Goal: Information Seeking & Learning: Check status

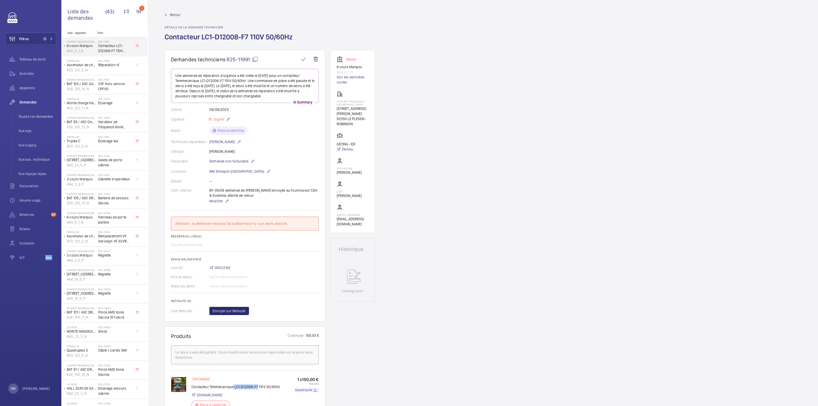
scroll to position [96, 0]
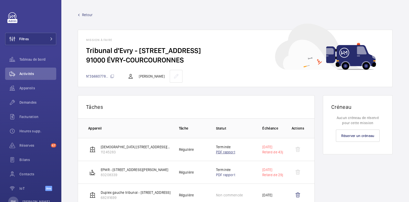
click at [221, 152] on link "PDF rapport" at bounding box center [225, 152] width 19 height 4
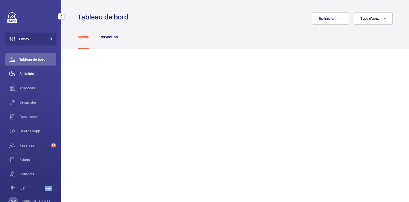
click at [29, 75] on span "Activités" at bounding box center [37, 73] width 37 height 5
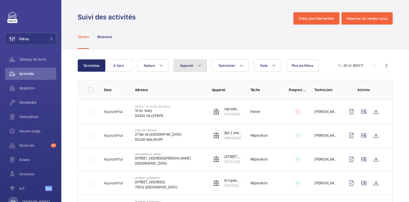
click at [197, 67] on mat-icon at bounding box center [199, 65] width 4 height 6
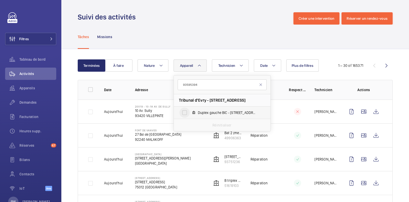
type input "93595394"
click at [184, 113] on input "Duplex gauche BIC - [STREET_ADDRESS]" at bounding box center [185, 112] width 10 height 10
checkbox input "true"
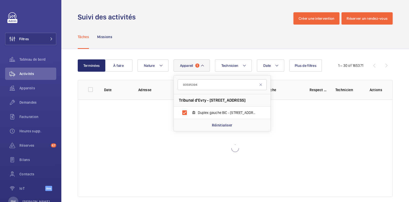
click at [192, 46] on div "Tâches Missions" at bounding box center [235, 37] width 315 height 24
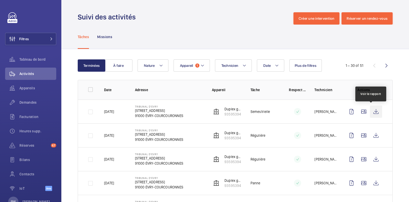
click at [370, 111] on wm-front-icon-button at bounding box center [376, 111] width 12 height 12
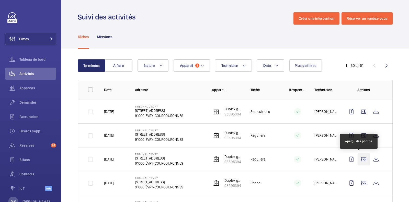
click at [361, 159] on wm-front-icon-button at bounding box center [364, 159] width 12 height 12
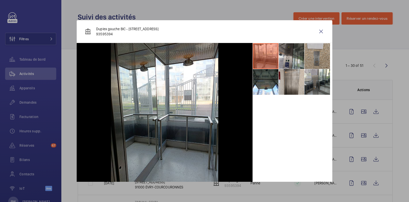
click at [283, 59] on li at bounding box center [292, 56] width 26 height 26
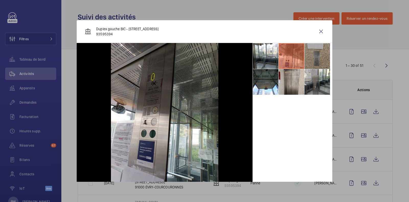
click at [308, 56] on li at bounding box center [318, 56] width 26 height 26
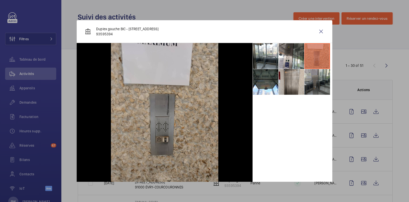
click at [308, 84] on li at bounding box center [318, 82] width 26 height 26
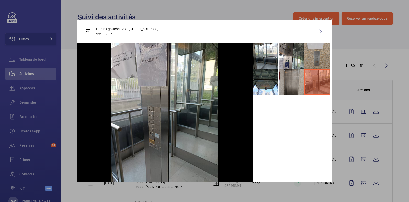
click at [289, 81] on li at bounding box center [292, 82] width 26 height 26
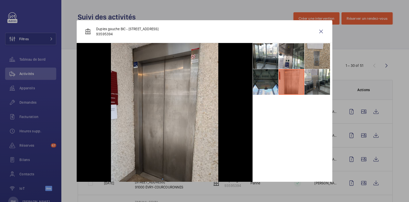
click at [264, 84] on li at bounding box center [266, 82] width 26 height 26
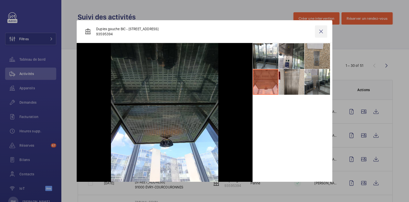
click at [315, 35] on wm-front-icon-button at bounding box center [321, 31] width 12 height 12
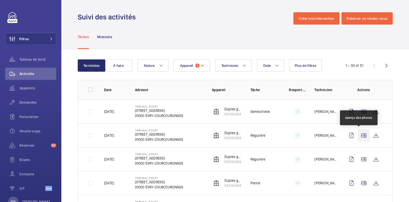
click at [360, 135] on wm-front-icon-button at bounding box center [364, 135] width 12 height 12
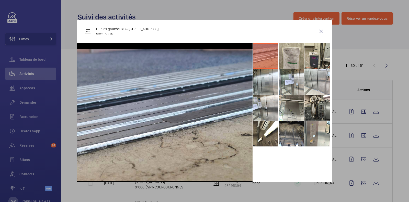
click at [287, 59] on li at bounding box center [292, 56] width 26 height 26
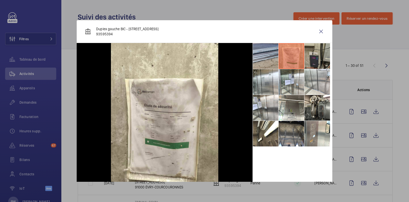
click at [310, 57] on li at bounding box center [318, 56] width 26 height 26
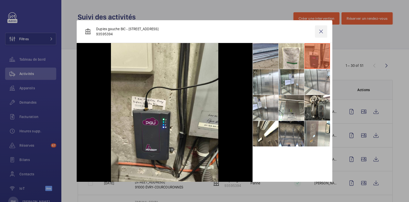
click at [316, 31] on wm-front-icon-button at bounding box center [321, 31] width 12 height 12
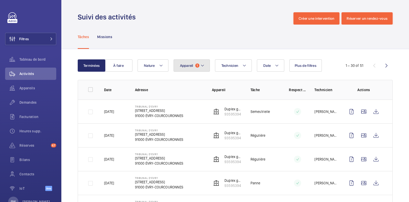
click at [201, 66] on mat-icon at bounding box center [203, 65] width 4 height 6
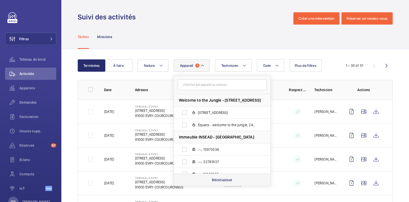
click at [223, 178] on p "Réinitialiser" at bounding box center [222, 179] width 20 height 5
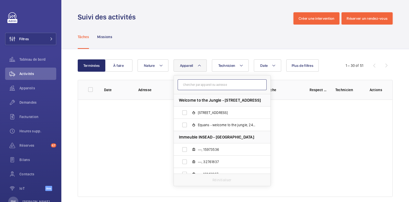
click at [206, 86] on input "text" at bounding box center [222, 84] width 89 height 11
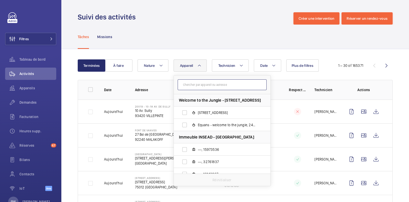
paste input "99865953"
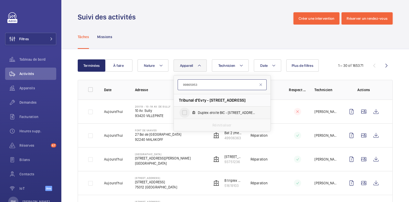
type input "99865953"
click at [182, 116] on input "Duplex droite BIC - [STREET_ADDRESS]" at bounding box center [185, 112] width 10 height 10
checkbox input "true"
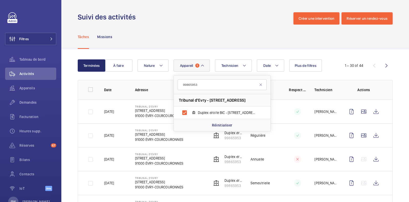
click at [203, 29] on div "Tâches Missions" at bounding box center [235, 37] width 315 height 24
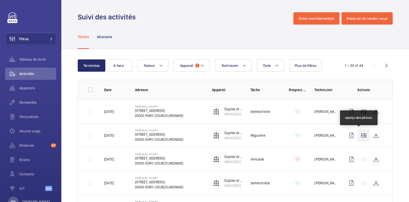
click at [361, 134] on wm-front-icon-button at bounding box center [364, 135] width 12 height 12
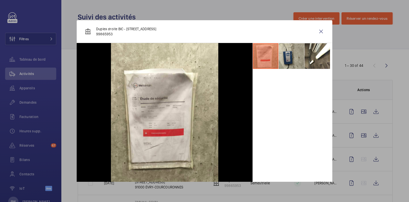
click at [283, 57] on li at bounding box center [292, 56] width 26 height 26
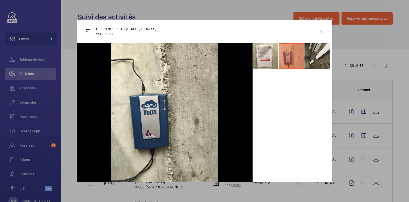
click at [309, 52] on li at bounding box center [318, 56] width 26 height 26
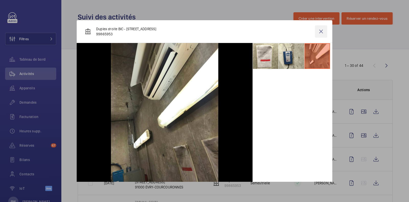
click at [317, 32] on wm-front-icon-button at bounding box center [321, 31] width 12 height 12
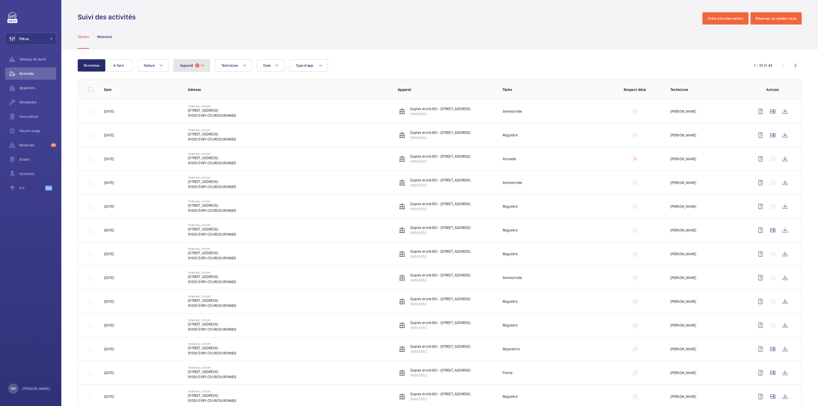
click at [192, 68] on button "Appareil 1" at bounding box center [192, 65] width 36 height 12
click at [215, 178] on p "Réinitialiser" at bounding box center [222, 179] width 20 height 5
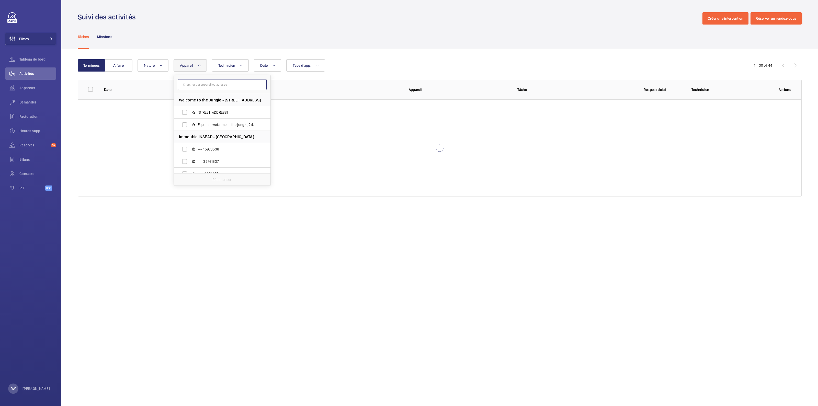
click at [206, 81] on input "text" at bounding box center [222, 84] width 89 height 11
paste input "12434051"
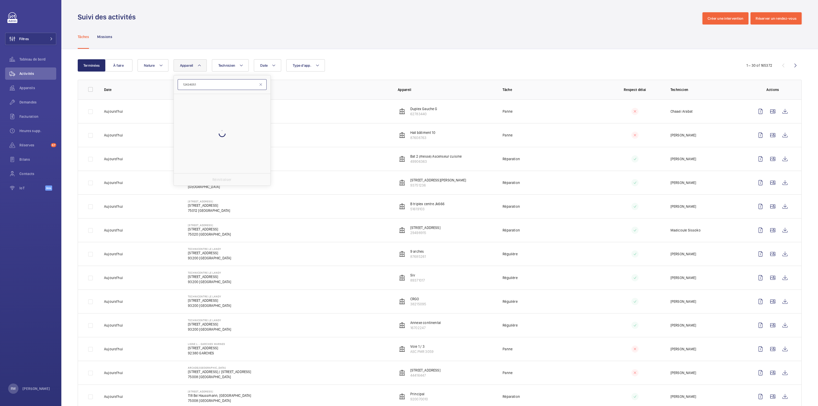
type input "12434051"
click at [185, 114] on input "Duplex droite tribunal - [STREET_ADDRESS]" at bounding box center [185, 112] width 10 height 10
checkbox input "true"
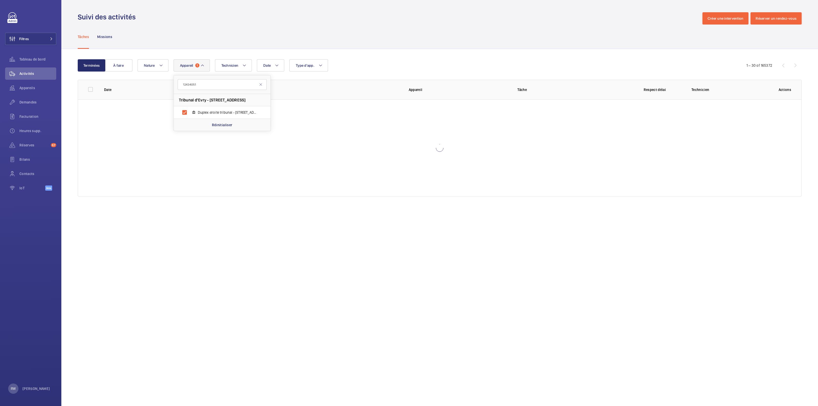
click at [409, 41] on div "Tâches Missions" at bounding box center [440, 37] width 724 height 24
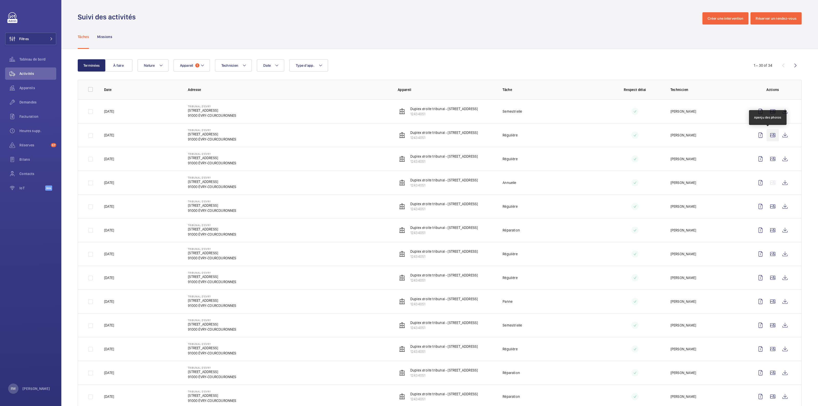
click at [409, 135] on wm-front-icon-button at bounding box center [773, 135] width 12 height 12
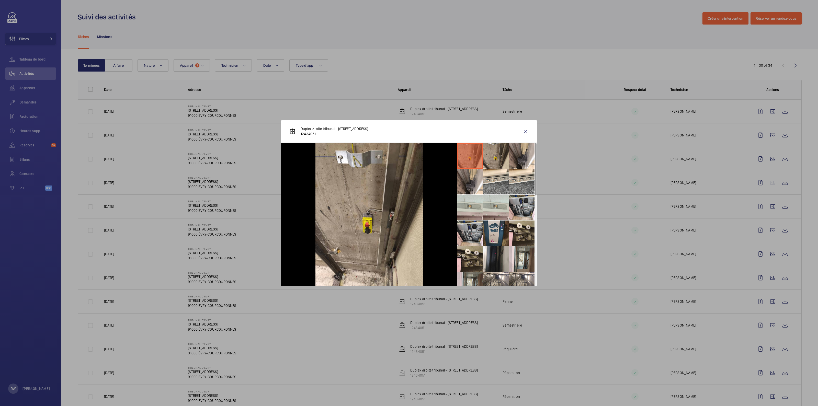
click at [409, 202] on li at bounding box center [496, 234] width 26 height 26
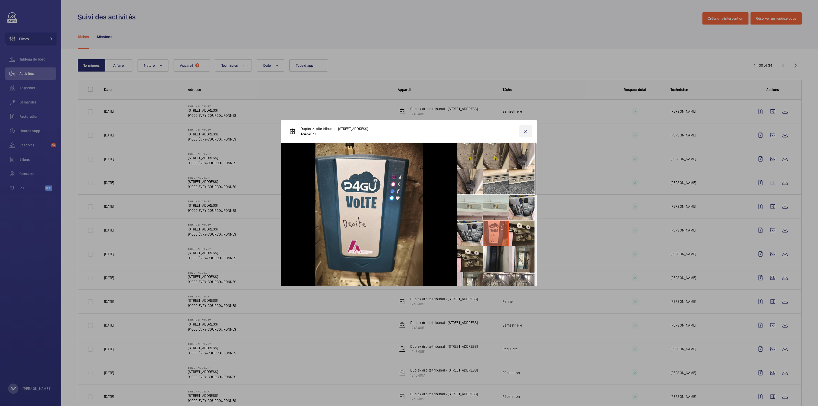
click at [409, 131] on wm-front-icon-button at bounding box center [526, 131] width 12 height 12
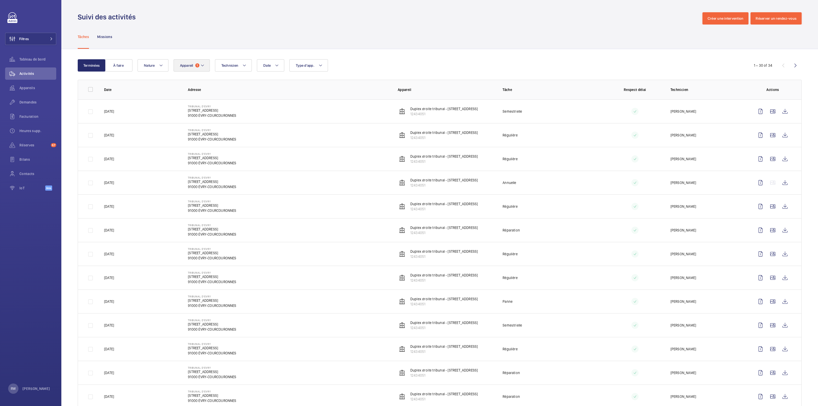
click at [202, 66] on mat-icon at bounding box center [203, 65] width 4 height 6
click at [225, 179] on p "Réinitialiser" at bounding box center [222, 179] width 20 height 5
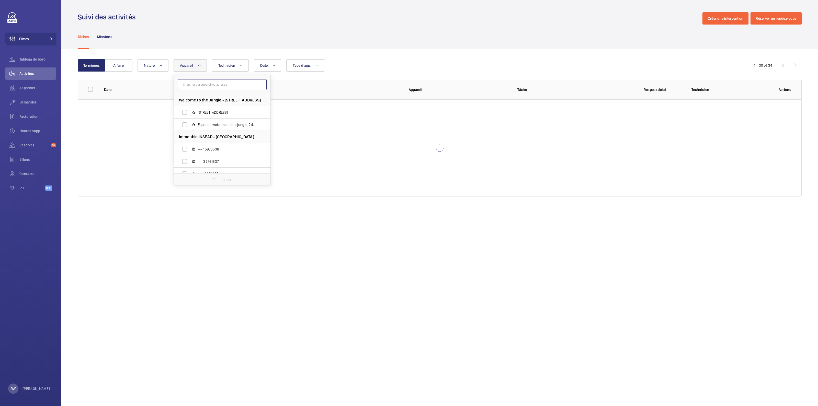
click at [207, 83] on input "text" at bounding box center [222, 84] width 89 height 11
paste input "68281699"
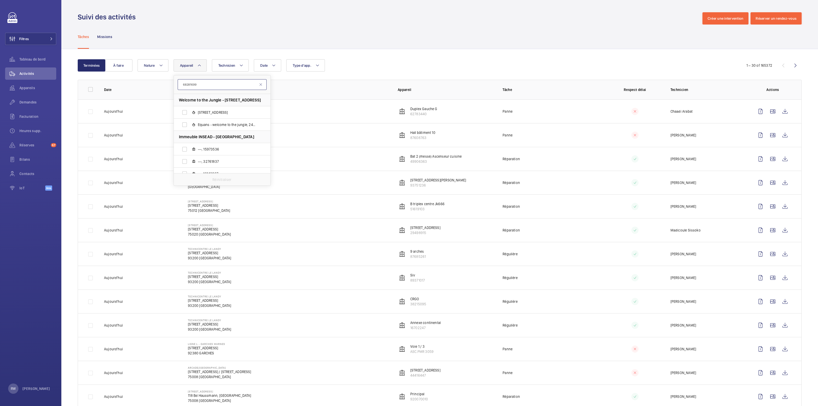
type input "68281699"
click at [212, 109] on label "Duplex gauche tribunal - [STREET_ADDRESS]" at bounding box center [218, 112] width 88 height 12
click at [190, 109] on input "Duplex gauche tribunal - [STREET_ADDRESS]" at bounding box center [185, 112] width 10 height 10
checkbox input "true"
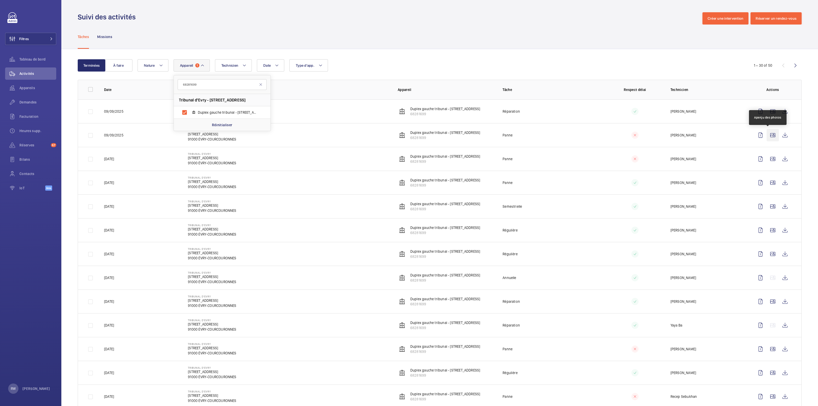
click at [409, 132] on wm-front-icon-button at bounding box center [773, 135] width 12 height 12
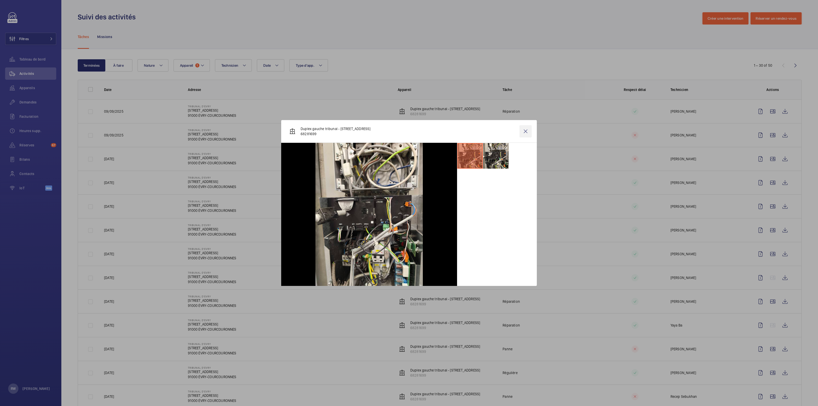
click at [409, 131] on wm-front-icon-button at bounding box center [526, 131] width 12 height 12
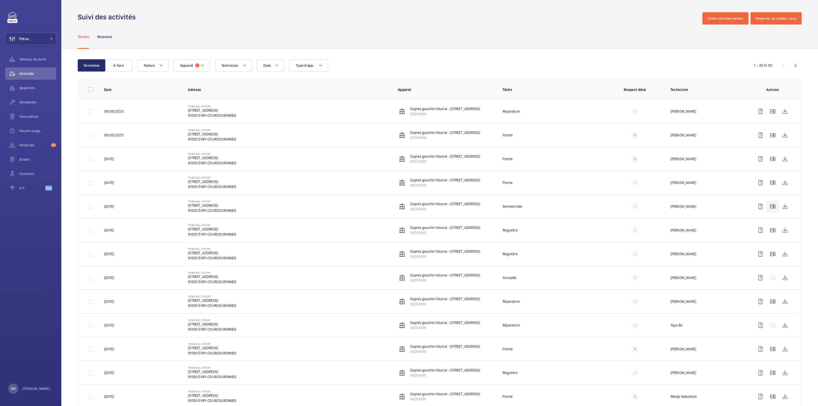
click at [409, 202] on wm-front-icon-button at bounding box center [773, 207] width 12 height 12
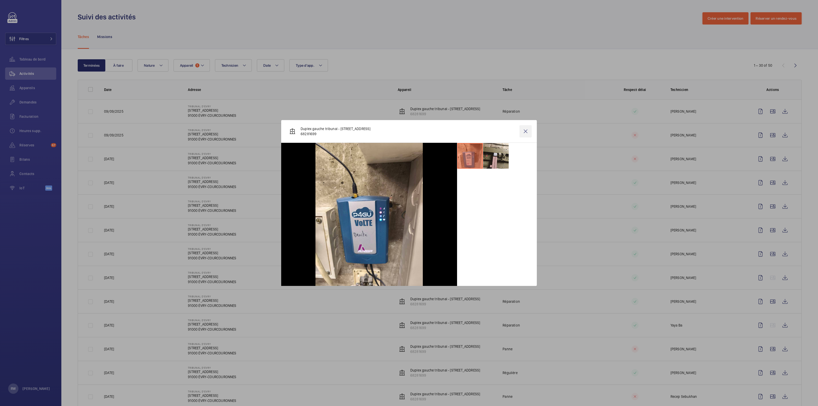
click at [409, 132] on wm-front-icon-button at bounding box center [526, 131] width 12 height 12
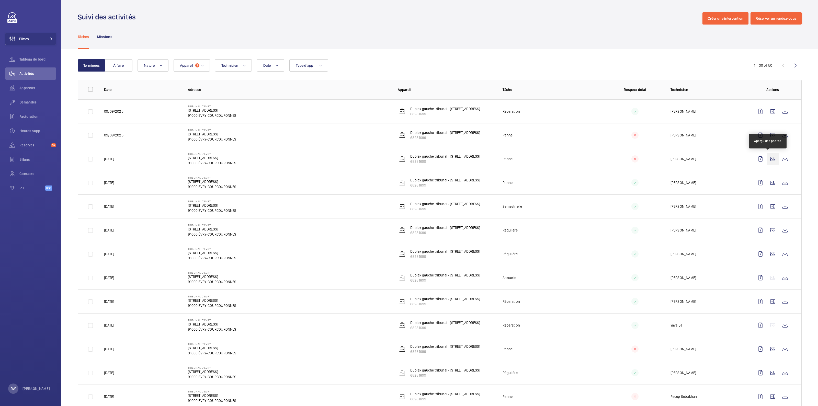
click at [409, 157] on wm-front-icon-button at bounding box center [773, 159] width 12 height 12
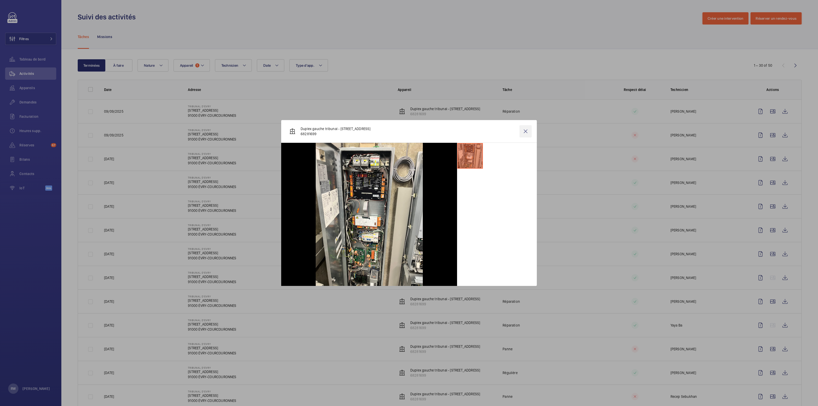
click at [409, 132] on wm-front-icon-button at bounding box center [526, 131] width 12 height 12
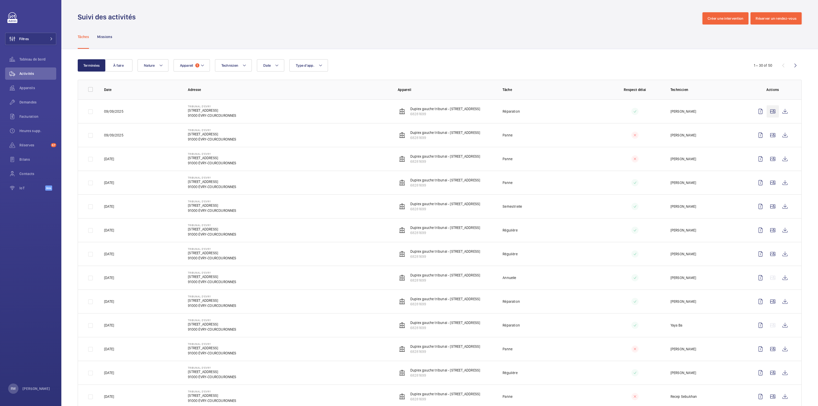
click at [409, 110] on wm-front-icon-button at bounding box center [773, 111] width 12 height 12
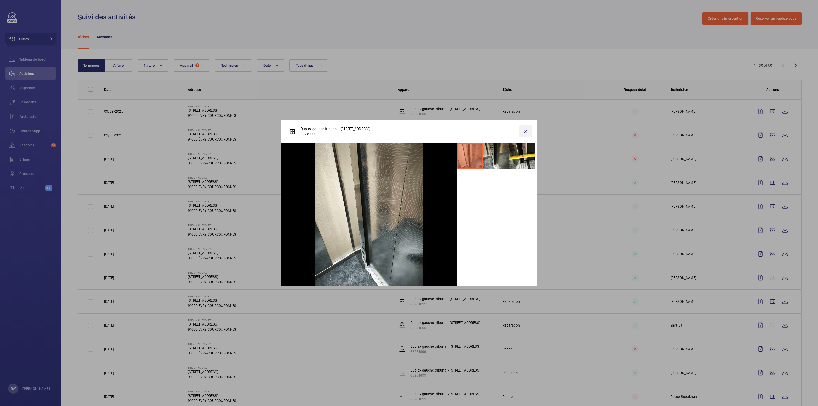
click at [409, 134] on wm-front-icon-button at bounding box center [526, 131] width 12 height 12
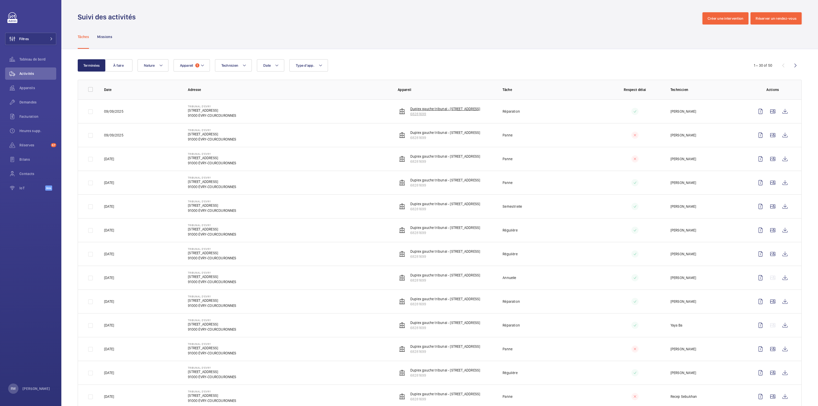
drag, startPoint x: 464, startPoint y: 110, endPoint x: 448, endPoint y: 110, distance: 15.9
click at [409, 110] on td "Duplex gauche tribunal - [STREET_ADDRESS] 68281699" at bounding box center [442, 111] width 105 height 24
copy p "[STREET_ADDRESS]"
click at [409, 202] on wm-front-icon-button at bounding box center [773, 207] width 12 height 12
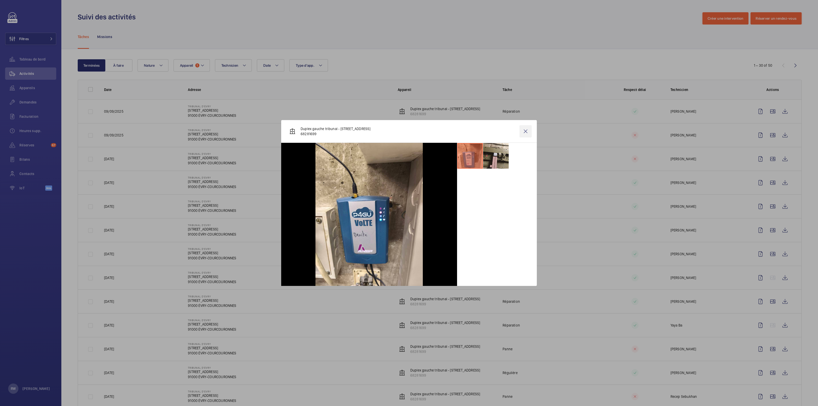
click at [409, 131] on wm-front-icon-button at bounding box center [526, 131] width 12 height 12
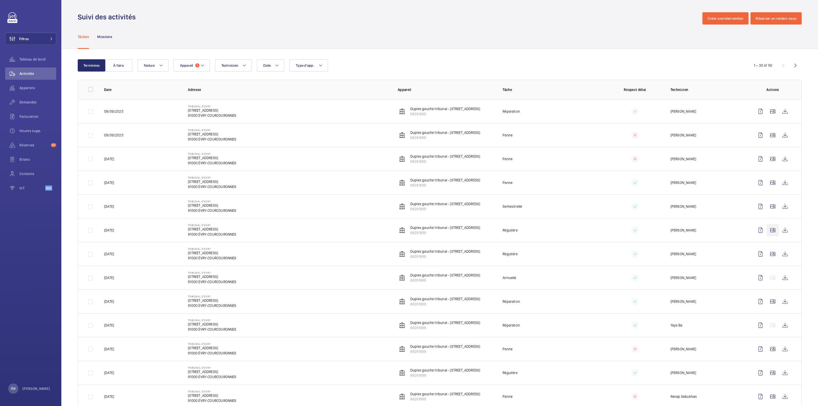
click at [409, 202] on wm-front-icon-button at bounding box center [773, 230] width 12 height 12
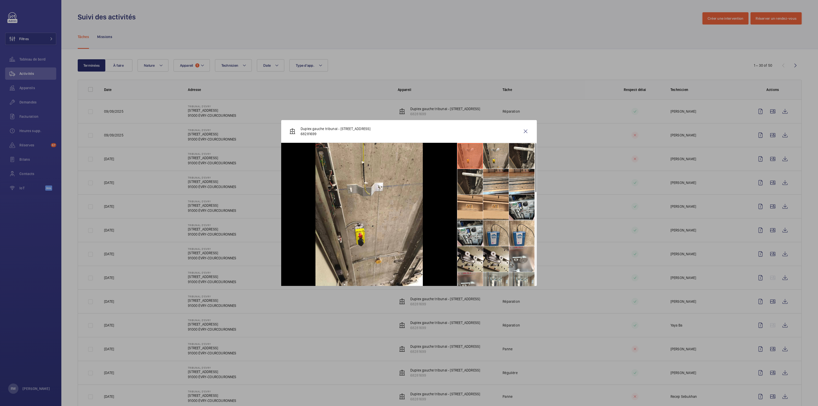
click at [409, 202] on li at bounding box center [496, 234] width 26 height 26
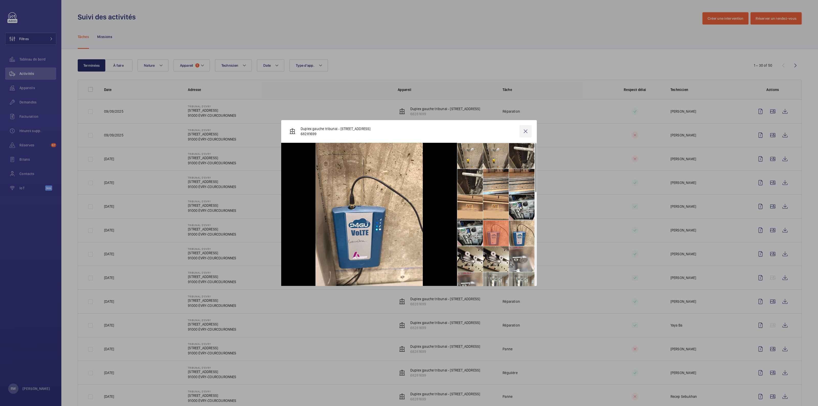
click at [409, 131] on wm-front-icon-button at bounding box center [526, 131] width 12 height 12
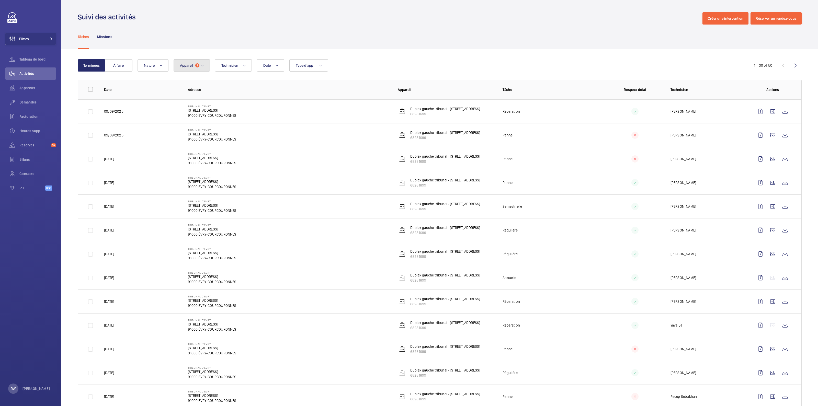
click at [204, 64] on mat-icon at bounding box center [203, 65] width 4 height 6
click at [224, 174] on div "Welcome to the Jungle - [STREET_ADDRESS][GEOGRAPHIC_DATA][STREET_ADDRESS], 7390…" at bounding box center [222, 130] width 97 height 111
click at [224, 181] on p "Réinitialiser" at bounding box center [222, 179] width 20 height 5
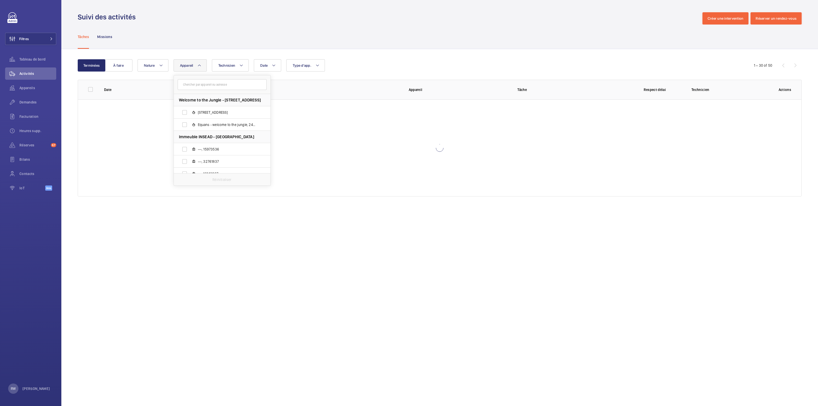
drag, startPoint x: 221, startPoint y: 92, endPoint x: 220, endPoint y: 88, distance: 3.6
click at [220, 90] on form at bounding box center [222, 84] width 97 height 19
click at [220, 88] on input "text" at bounding box center [222, 84] width 89 height 11
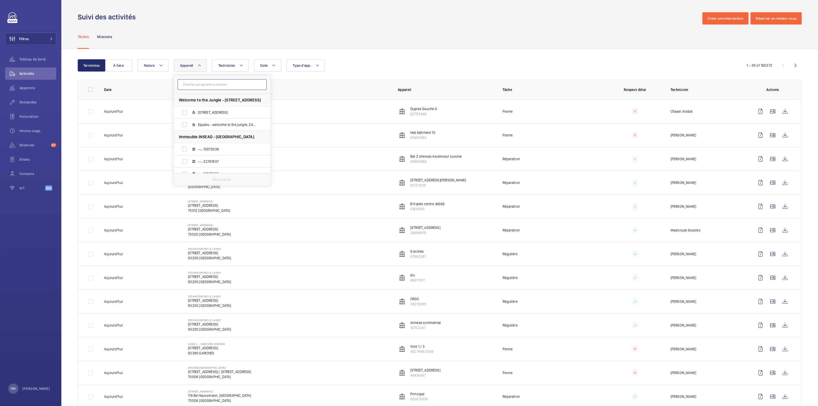
paste input "86884761"
type input "86884761"
click at [185, 112] on input "Simplex tribunal - [STREET_ADDRESS]" at bounding box center [185, 112] width 10 height 10
checkbox input "true"
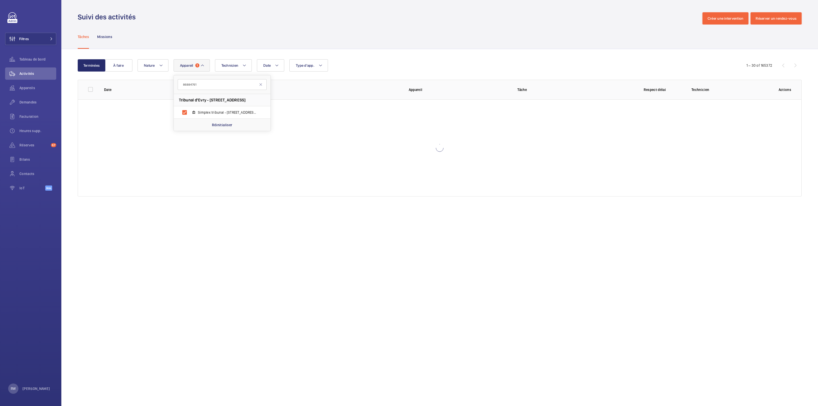
click at [390, 31] on div "Tâches Missions" at bounding box center [440, 37] width 724 height 24
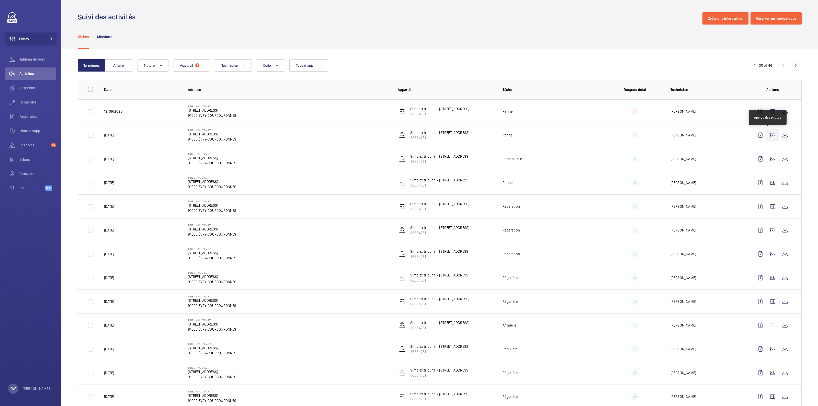
click at [409, 136] on wm-front-icon-button at bounding box center [773, 135] width 12 height 12
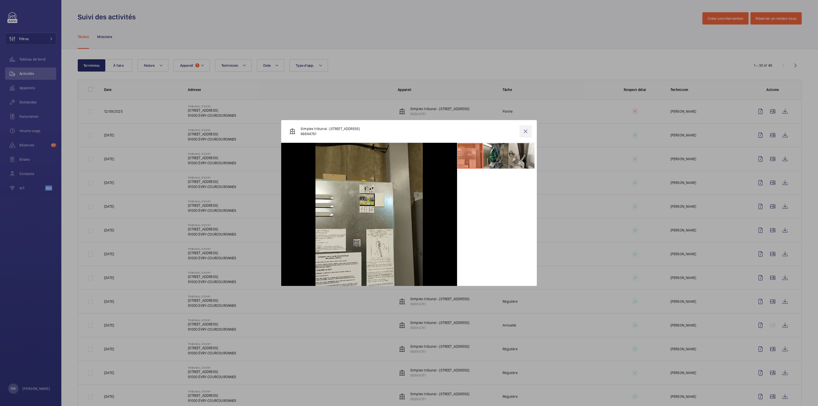
click at [409, 128] on wm-front-icon-button at bounding box center [526, 131] width 12 height 12
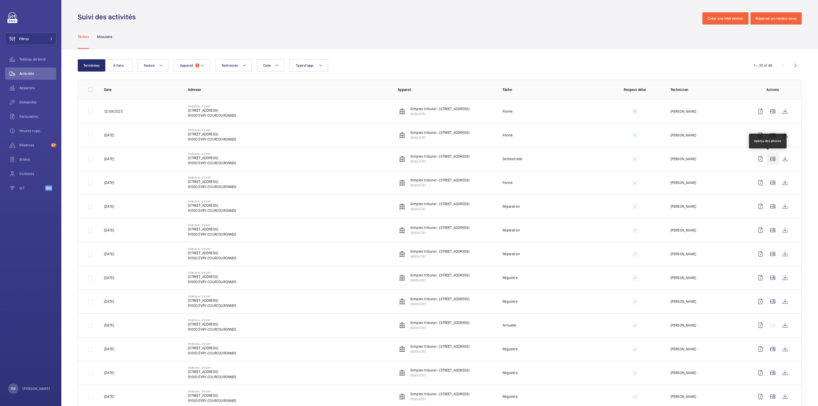
click at [409, 159] on wm-front-icon-button at bounding box center [773, 159] width 12 height 12
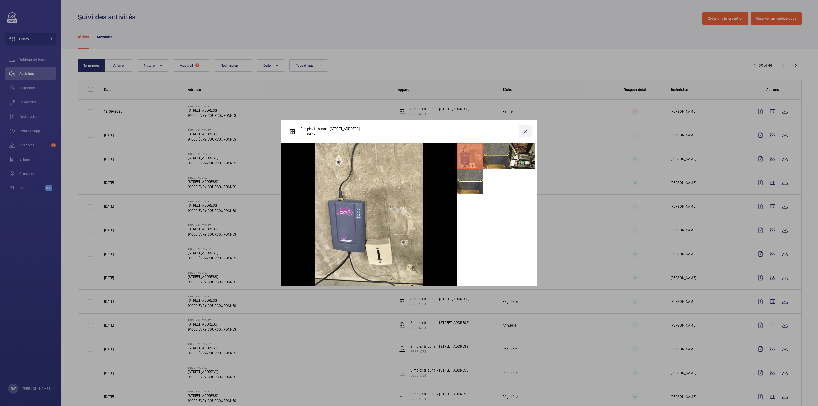
click at [409, 130] on wm-front-icon-button at bounding box center [526, 131] width 12 height 12
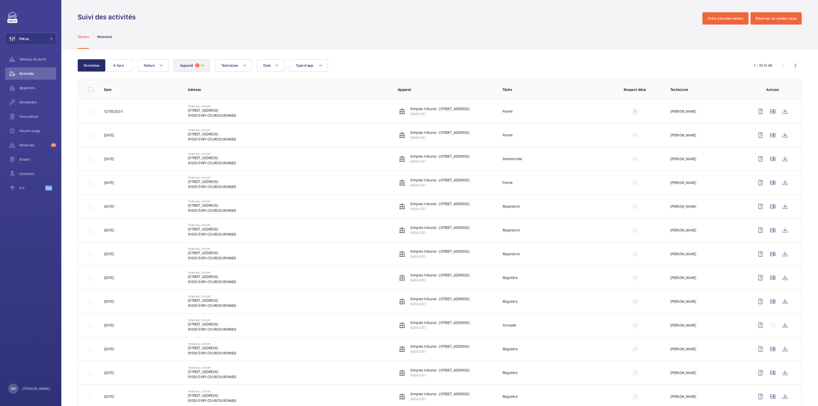
click at [201, 63] on mat-icon at bounding box center [203, 65] width 4 height 6
click at [214, 85] on input "text" at bounding box center [222, 84] width 89 height 11
click at [218, 181] on p "Réinitialiser" at bounding box center [222, 179] width 20 height 5
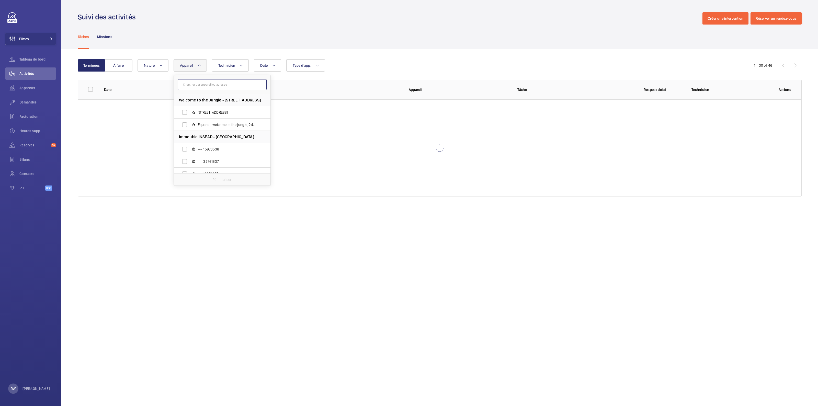
click at [213, 84] on input "text" at bounding box center [222, 84] width 89 height 11
paste input "79221876"
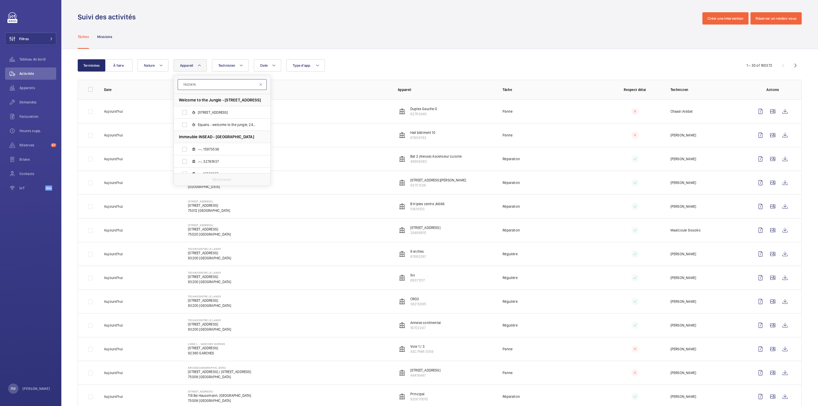
type input "79221876"
click at [185, 112] on input "Simplex BIC Public - [STREET_ADDRESS]" at bounding box center [185, 112] width 10 height 10
checkbox input "true"
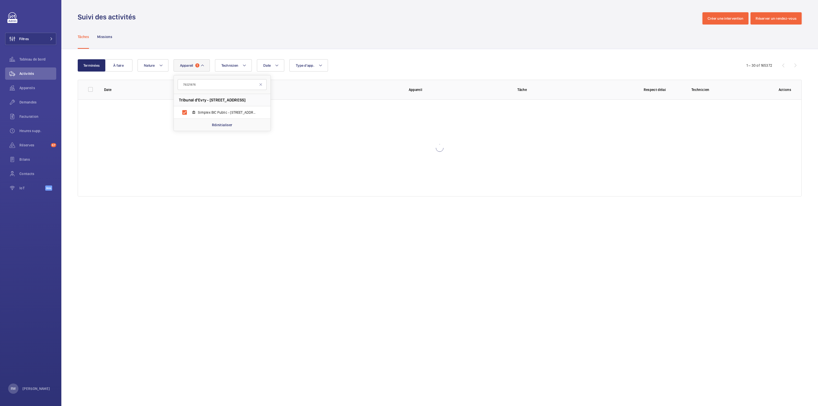
click at [348, 27] on div "Tâches Missions" at bounding box center [440, 37] width 724 height 24
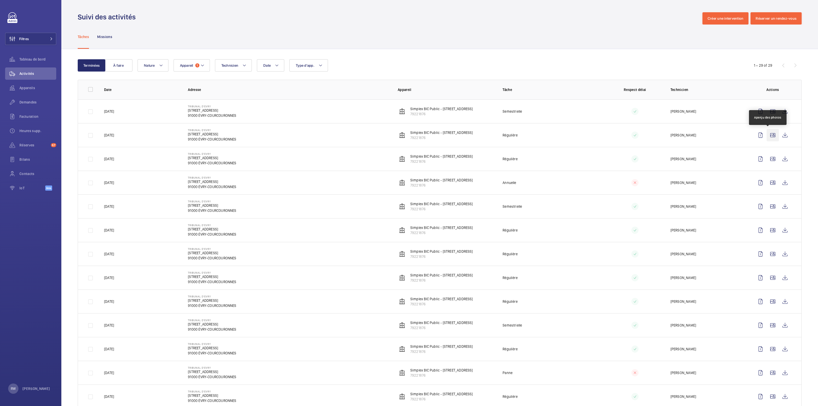
click at [409, 135] on wm-front-icon-button at bounding box center [773, 135] width 12 height 12
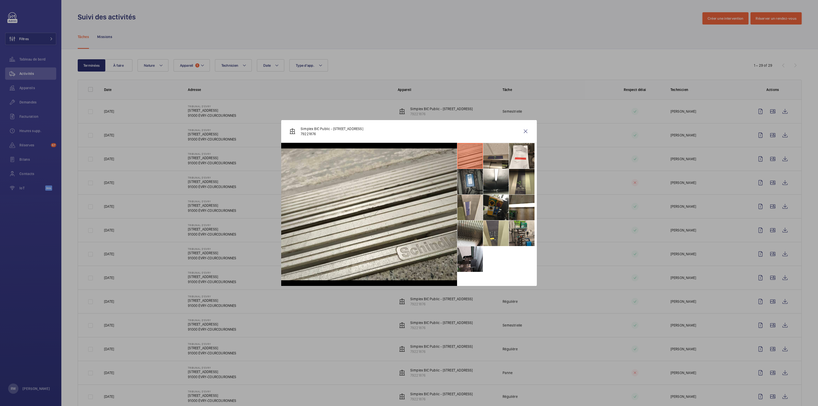
click at [409, 182] on li at bounding box center [471, 182] width 26 height 26
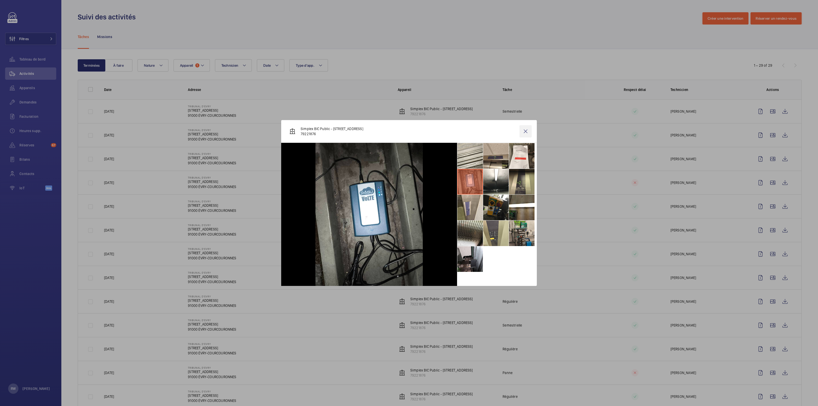
click at [409, 130] on wm-front-icon-button at bounding box center [526, 131] width 12 height 12
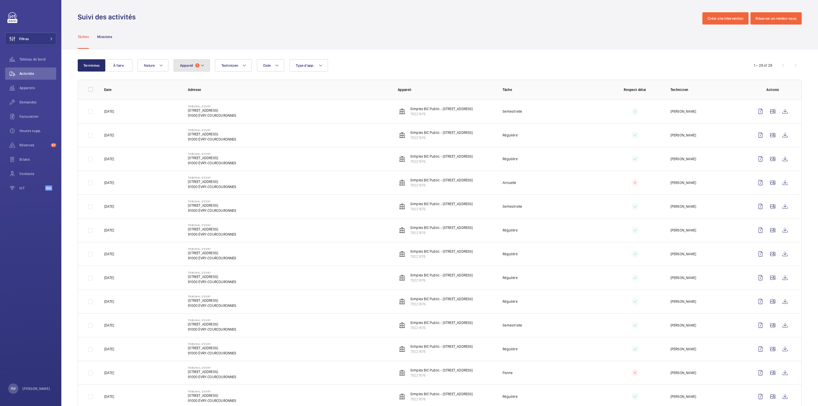
click at [197, 68] on button "Appareil 1" at bounding box center [192, 65] width 36 height 12
click at [203, 67] on mat-icon at bounding box center [203, 65] width 4 height 6
click at [203, 64] on mat-icon at bounding box center [203, 65] width 4 height 6
click at [214, 178] on p "Réinitialiser" at bounding box center [222, 179] width 20 height 5
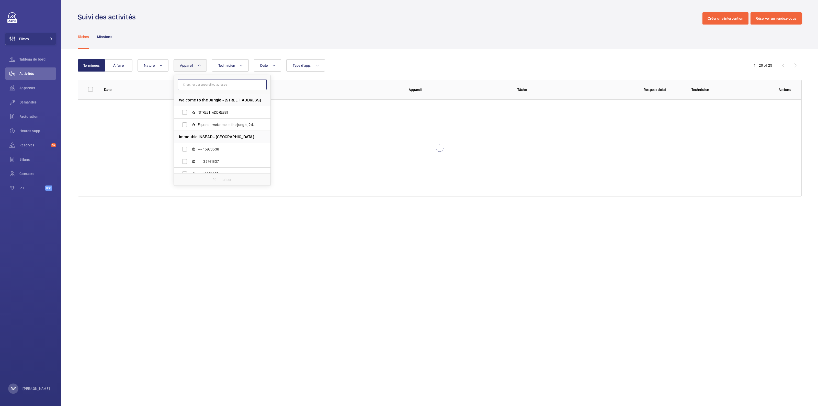
click at [212, 80] on input "text" at bounding box center [222, 84] width 89 height 11
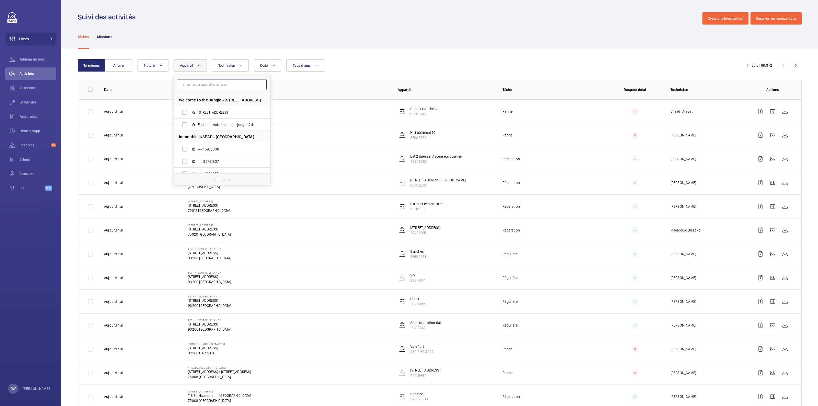
paste input "69578905"
type input "69578905"
drag, startPoint x: 183, startPoint y: 114, endPoint x: 189, endPoint y: 109, distance: 7.5
click at [184, 114] on input "Simplex BIC bureau - [STREET_ADDRESS]" at bounding box center [185, 112] width 10 height 10
checkbox input "true"
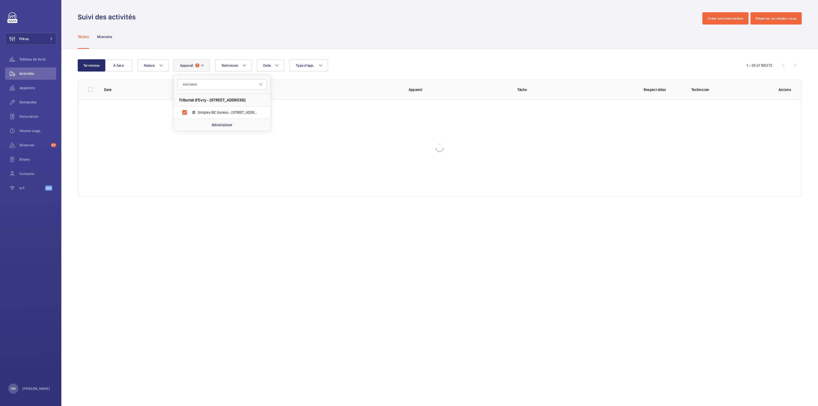
drag, startPoint x: 277, startPoint y: 46, endPoint x: 278, endPoint y: 50, distance: 4.2
click at [278, 46] on div "Tâches Missions" at bounding box center [440, 37] width 724 height 24
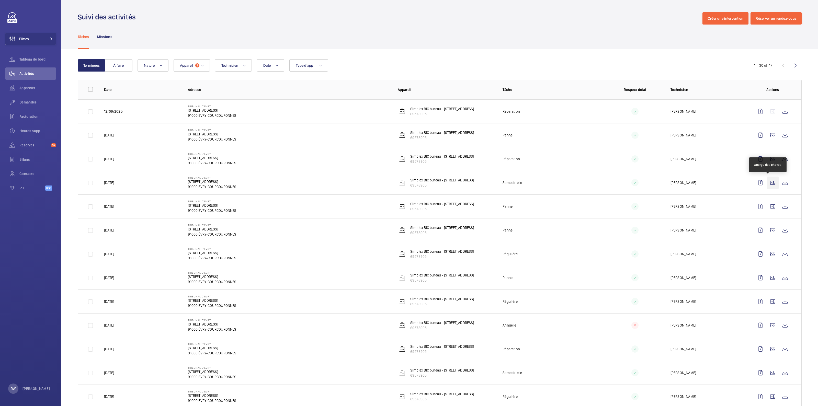
click at [409, 183] on wm-front-icon-button at bounding box center [773, 183] width 12 height 12
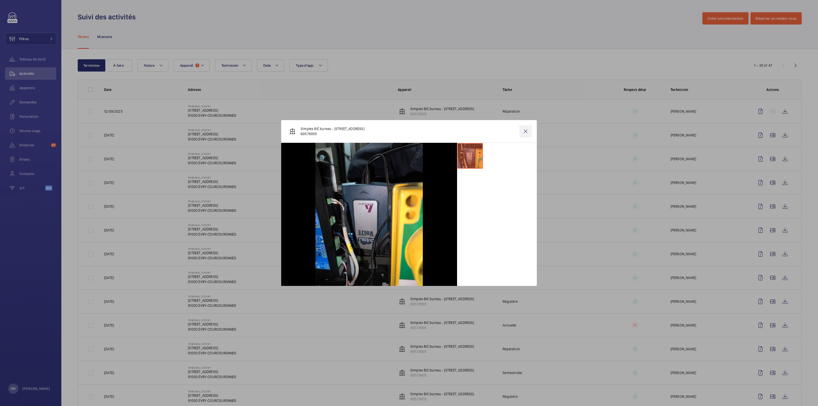
click at [409, 131] on wm-front-icon-button at bounding box center [526, 131] width 12 height 12
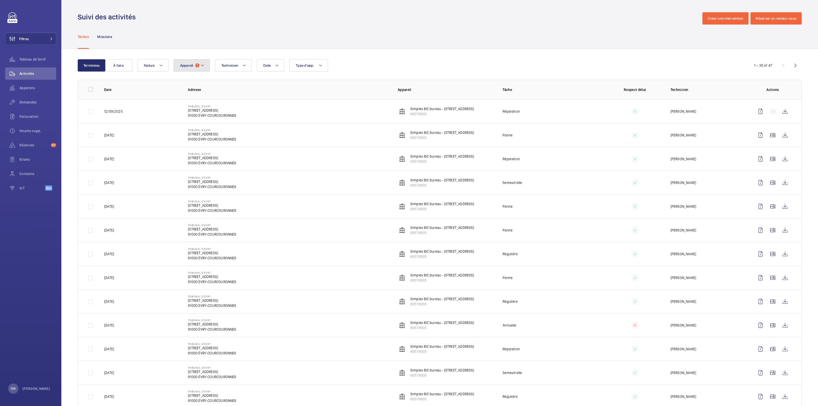
click at [197, 64] on span "1" at bounding box center [197, 65] width 4 height 4
click at [201, 67] on mat-icon at bounding box center [203, 65] width 4 height 6
click at [202, 65] on mat-icon at bounding box center [203, 65] width 4 height 6
click at [196, 86] on input "text" at bounding box center [222, 84] width 89 height 11
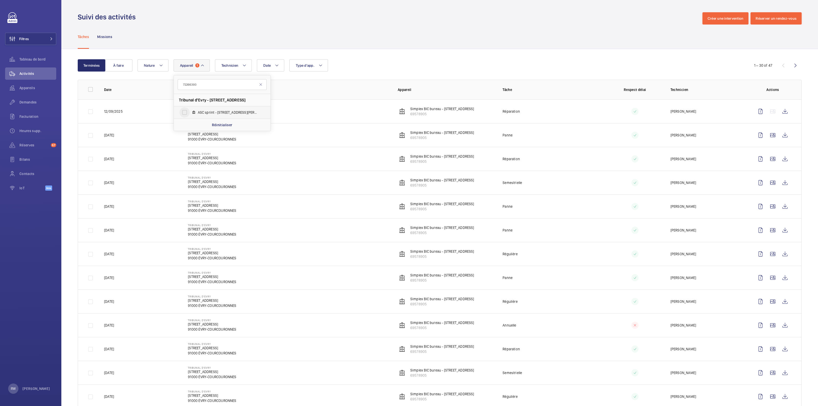
type input "72266393"
drag, startPoint x: 184, startPoint y: 114, endPoint x: 193, endPoint y: 112, distance: 9.4
click at [185, 114] on input "ASC sprint - [STREET_ADDRESS][PERSON_NAME]" at bounding box center [185, 112] width 10 height 10
checkbox input "true"
click at [356, 31] on div "Tâches Missions" at bounding box center [440, 37] width 724 height 24
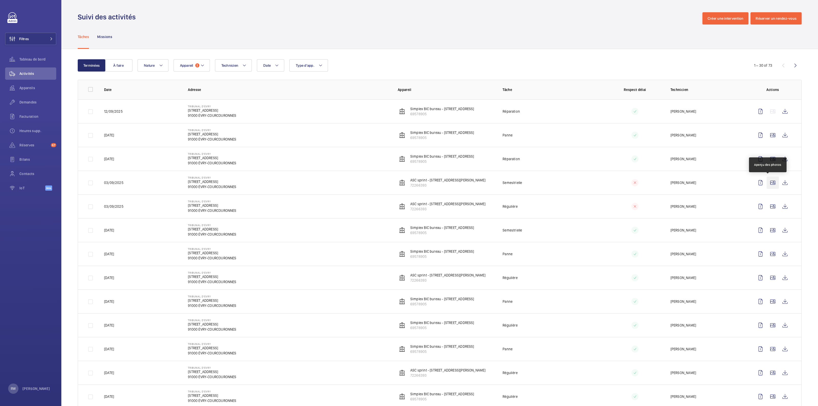
click at [409, 179] on wm-front-icon-button at bounding box center [773, 183] width 12 height 12
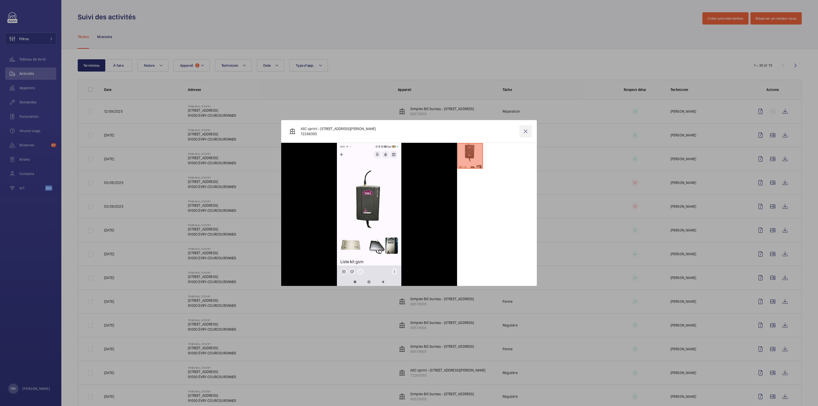
click at [409, 133] on wm-front-icon-button at bounding box center [526, 131] width 12 height 12
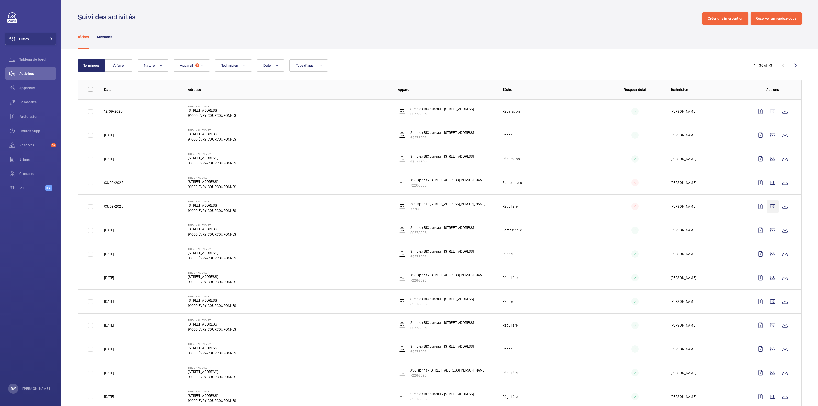
click at [409, 202] on wm-front-icon-button at bounding box center [773, 207] width 12 height 12
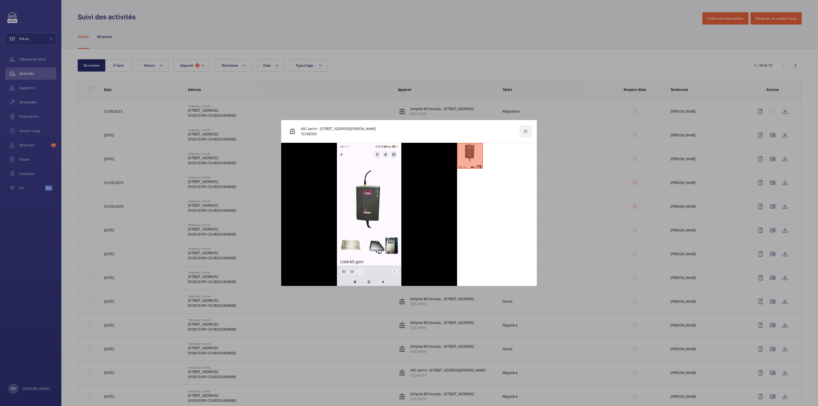
click at [409, 134] on wm-front-icon-button at bounding box center [526, 131] width 12 height 12
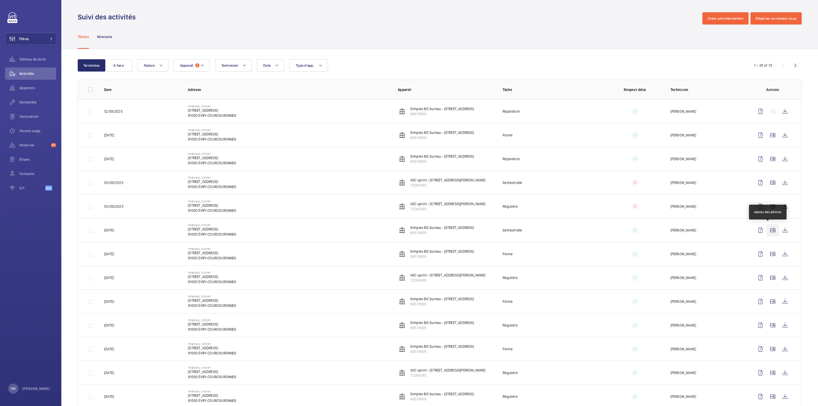
click at [409, 202] on wm-front-icon-button at bounding box center [773, 230] width 12 height 12
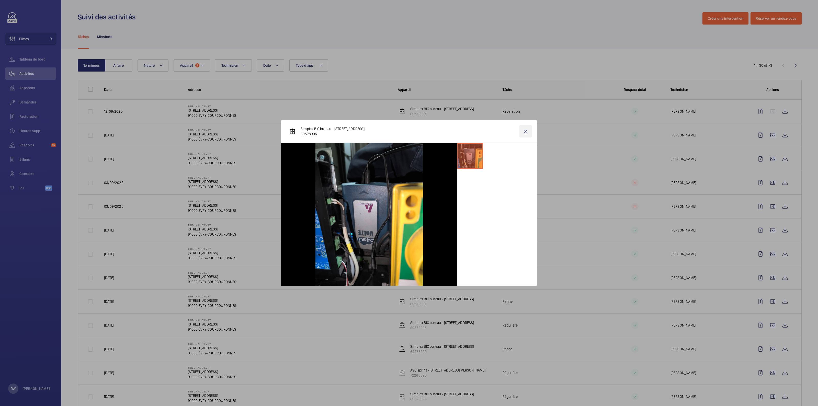
click at [409, 133] on wm-front-icon-button at bounding box center [526, 131] width 12 height 12
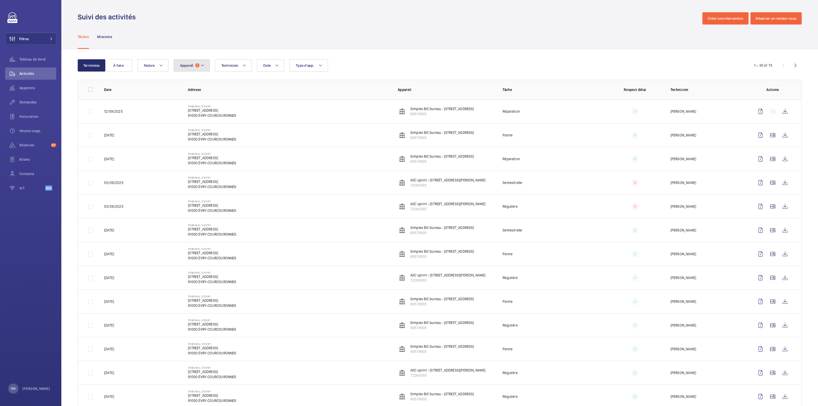
click at [194, 66] on button "Appareil 2" at bounding box center [192, 65] width 36 height 12
click at [198, 65] on span "2" at bounding box center [197, 65] width 4 height 4
click at [204, 65] on mat-icon at bounding box center [203, 65] width 4 height 6
click at [215, 178] on p "Réinitialiser" at bounding box center [222, 179] width 20 height 5
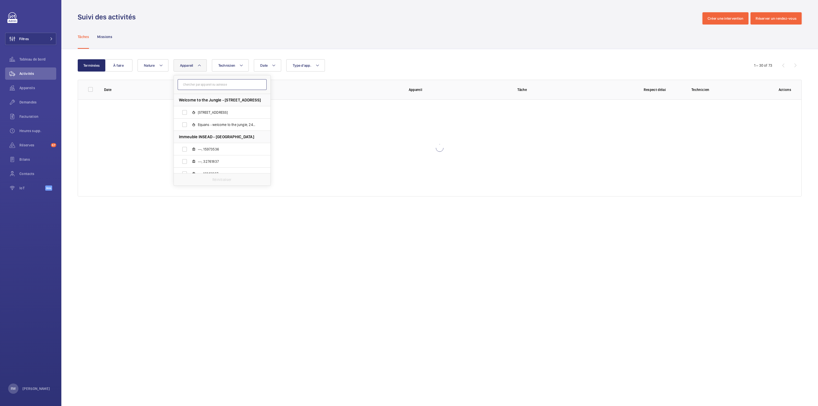
click at [205, 85] on input "text" at bounding box center [222, 84] width 89 height 11
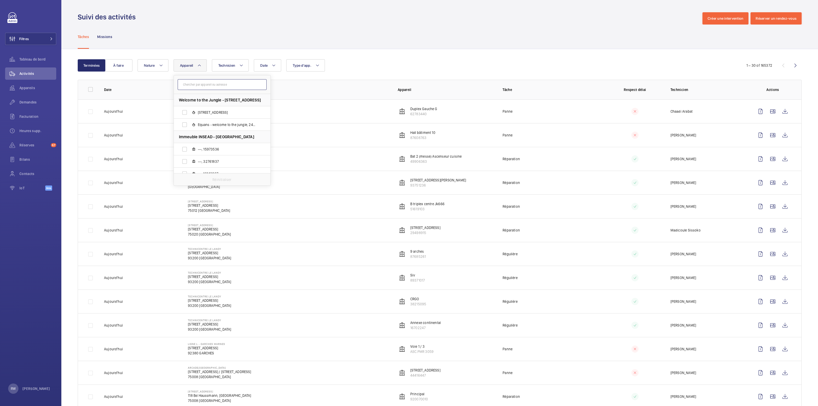
paste input "72266393"
type input "72266393"
click at [183, 113] on input "ASC sprint - [STREET_ADDRESS][PERSON_NAME]" at bounding box center [185, 112] width 10 height 10
checkbox input "true"
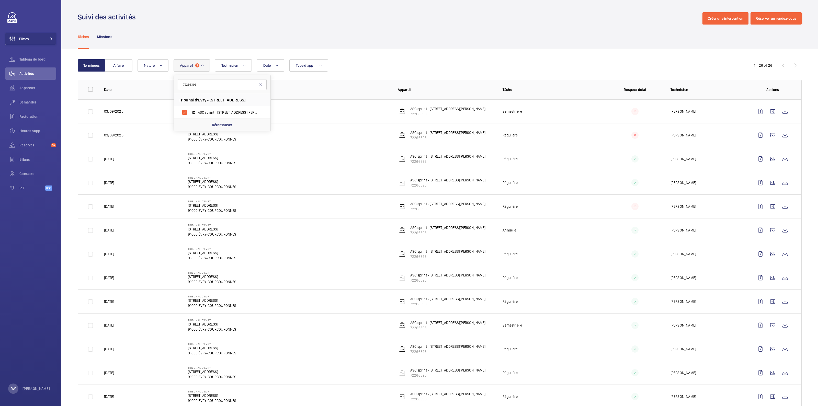
click at [409, 31] on div "Tâches Missions" at bounding box center [440, 37] width 724 height 24
click at [409, 137] on wm-front-icon-button at bounding box center [773, 135] width 12 height 12
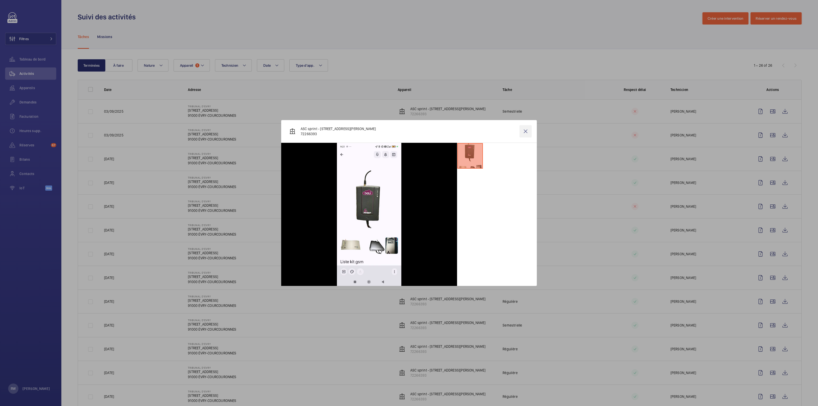
click at [409, 130] on wm-front-icon-button at bounding box center [526, 131] width 12 height 12
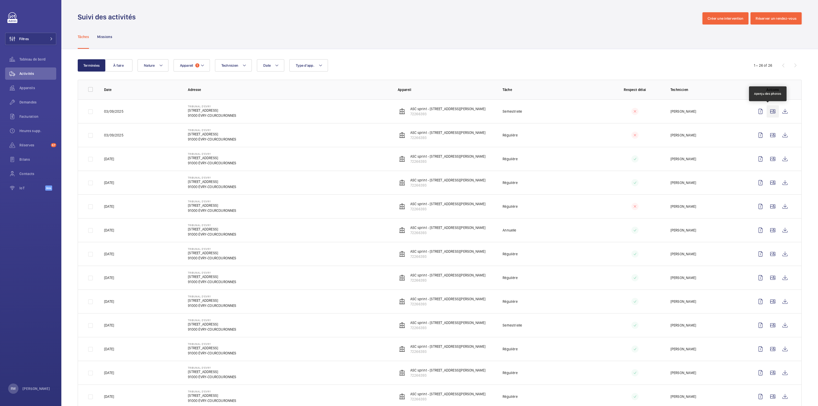
click at [409, 112] on wm-front-icon-button at bounding box center [773, 111] width 12 height 12
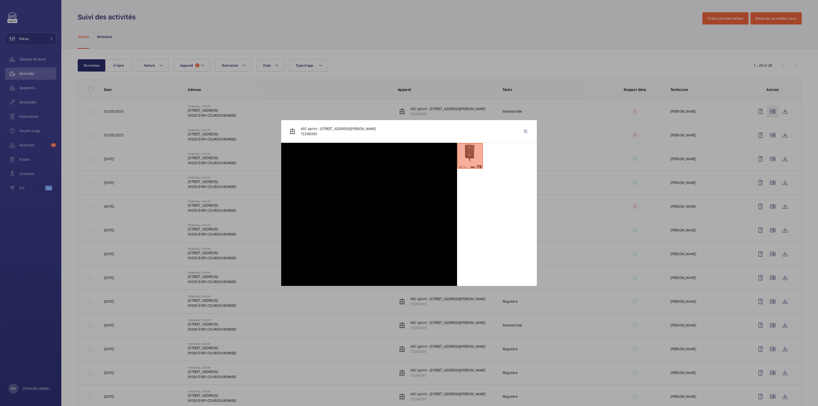
click at [409, 111] on div at bounding box center [409, 203] width 818 height 406
click at [409, 112] on wm-front-icon-button at bounding box center [773, 111] width 12 height 12
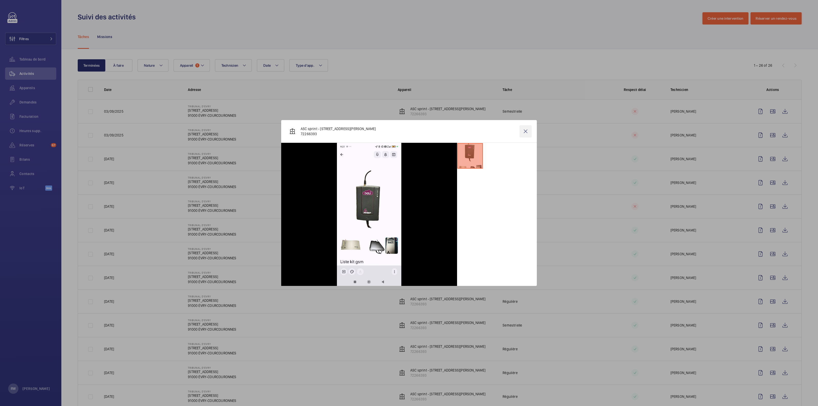
click at [409, 133] on wm-front-icon-button at bounding box center [526, 131] width 12 height 12
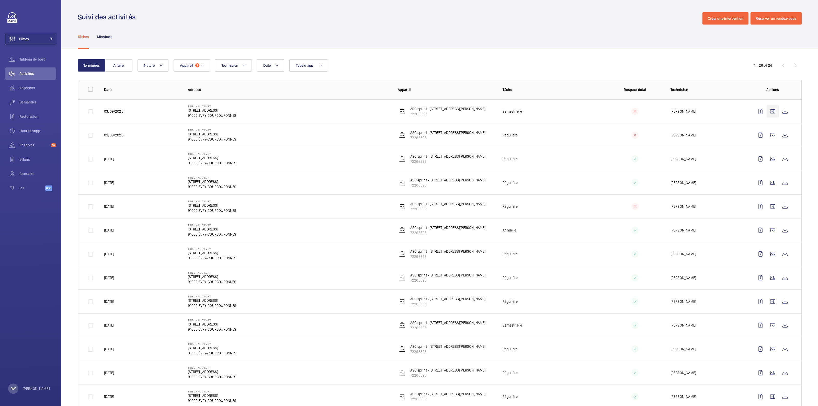
click at [409, 112] on wm-front-icon-button at bounding box center [773, 111] width 12 height 12
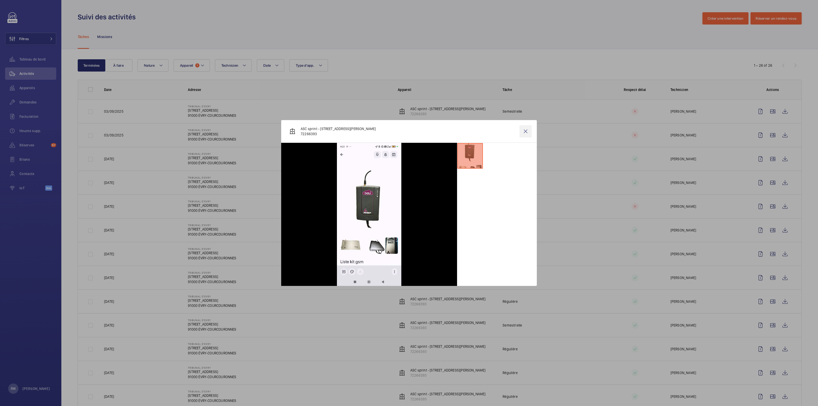
click at [409, 130] on wm-front-icon-button at bounding box center [526, 131] width 12 height 12
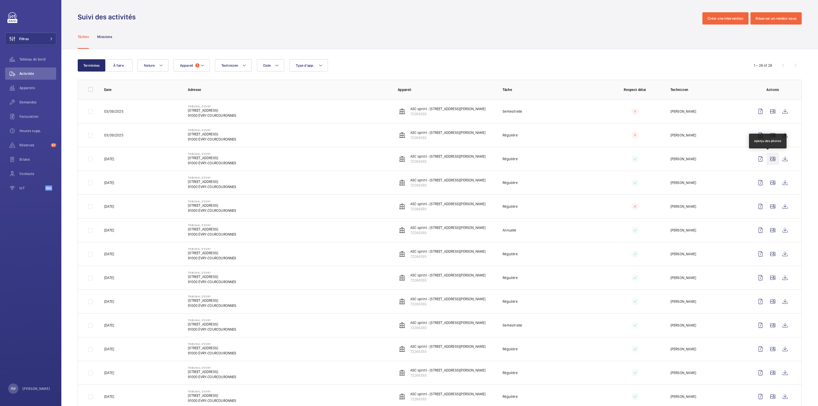
click at [409, 160] on wm-front-icon-button at bounding box center [773, 159] width 12 height 12
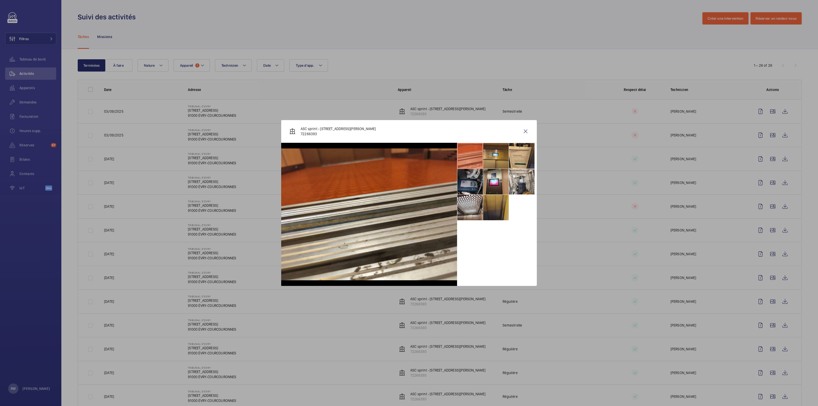
click at [409, 180] on li at bounding box center [471, 182] width 26 height 26
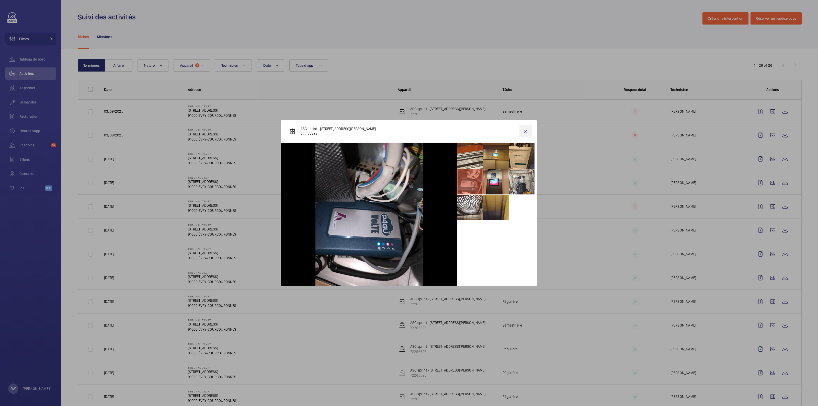
click at [409, 131] on wm-front-icon-button at bounding box center [526, 131] width 12 height 12
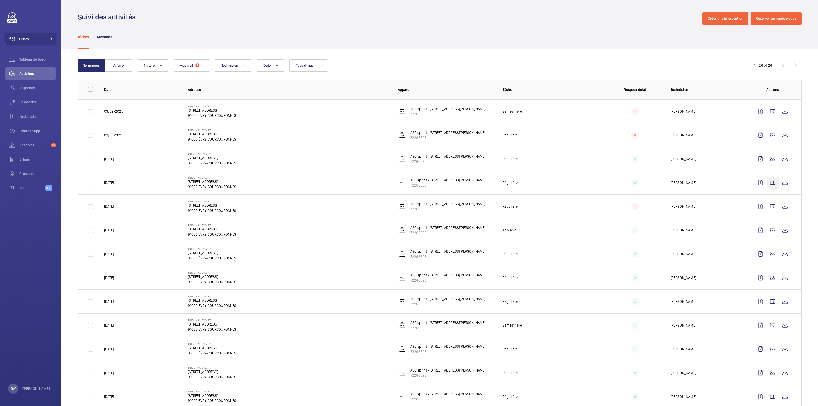
click at [409, 182] on wm-front-icon-button at bounding box center [773, 183] width 12 height 12
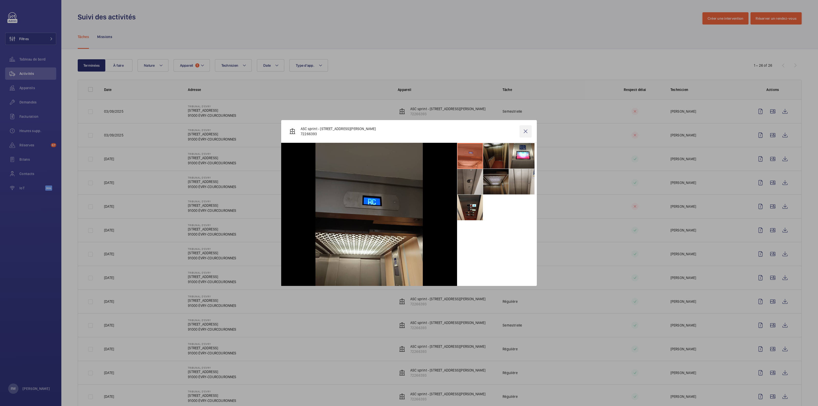
click at [409, 131] on wm-front-icon-button at bounding box center [526, 131] width 12 height 12
